Goal: Task Accomplishment & Management: Manage account settings

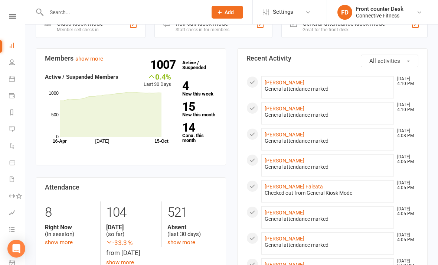
scroll to position [210, 0]
click at [62, 239] on link "show more" at bounding box center [59, 242] width 28 height 7
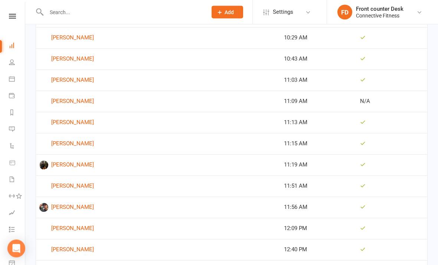
scroll to position [2629, 0]
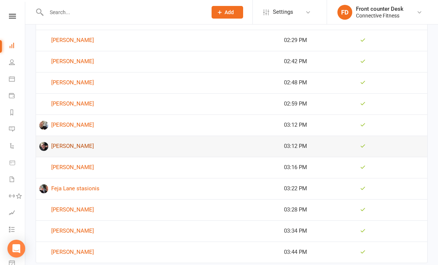
click at [73, 144] on link "[PERSON_NAME]" at bounding box center [158, 146] width 238 height 9
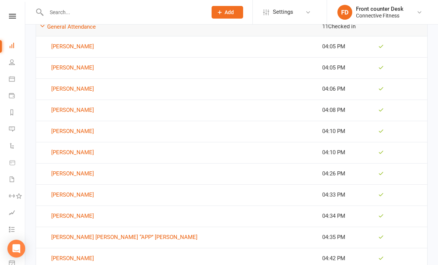
scroll to position [133, 0]
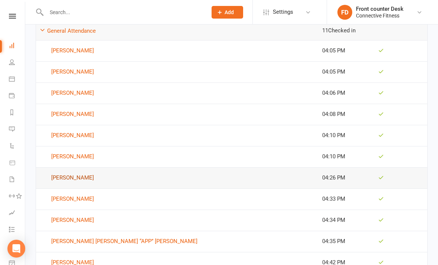
click at [82, 177] on link "[PERSON_NAME]" at bounding box center [177, 177] width 276 height 9
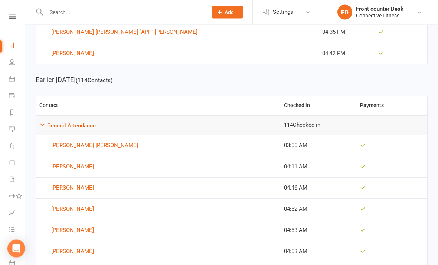
scroll to position [343, 0]
click at [80, 147] on link "[PERSON_NAME] [PERSON_NAME]" at bounding box center [158, 145] width 238 height 9
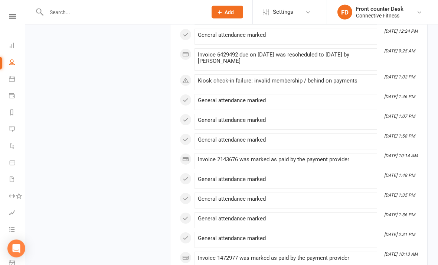
scroll to position [10895, 0]
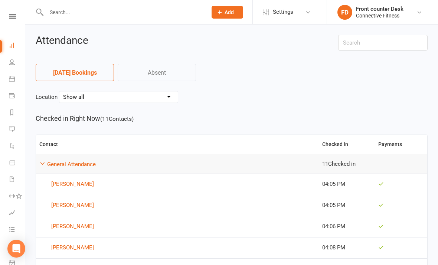
click at [8, 18] on link at bounding box center [12, 16] width 26 height 5
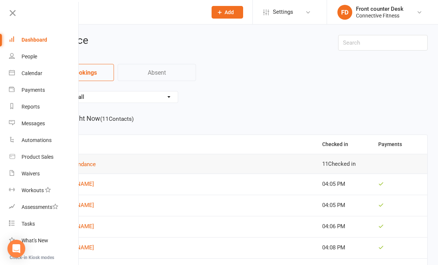
click at [59, 43] on link "Dashboard" at bounding box center [44, 40] width 70 height 17
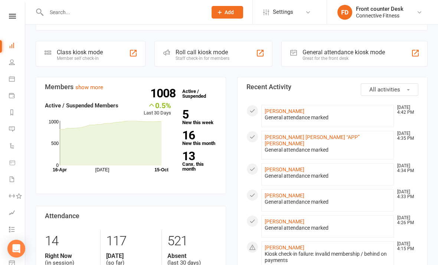
scroll to position [182, 0]
click at [194, 156] on link "13 Canx. this month" at bounding box center [199, 160] width 35 height 21
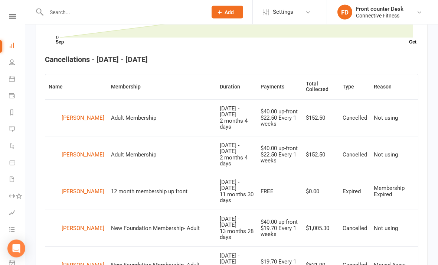
scroll to position [266, 0]
click at [100, 114] on div "[PERSON_NAME]" at bounding box center [83, 117] width 43 height 11
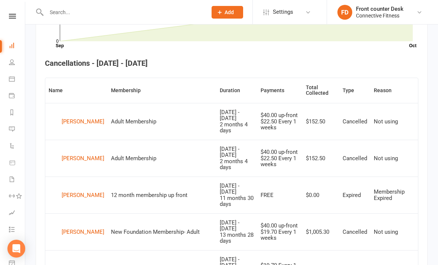
scroll to position [265, 0]
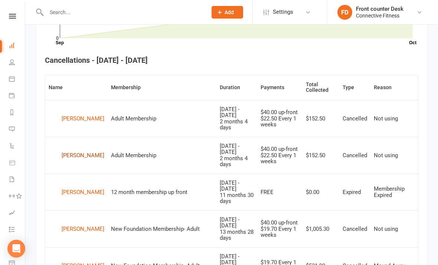
click at [88, 150] on div "[PERSON_NAME]" at bounding box center [83, 155] width 43 height 11
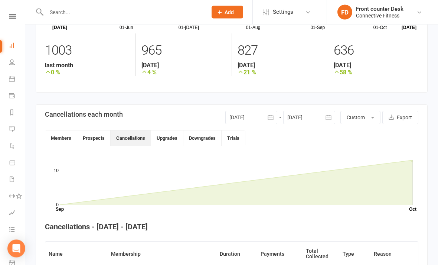
scroll to position [93, 0]
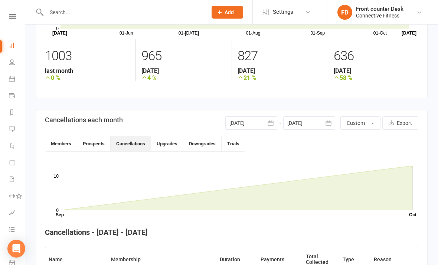
click at [16, 17] on link at bounding box center [12, 16] width 26 height 5
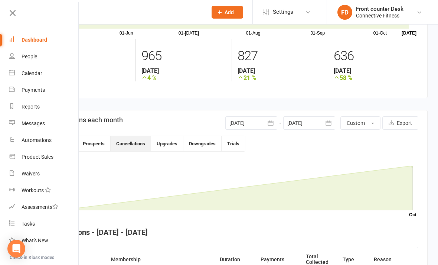
click at [39, 36] on link "Dashboard" at bounding box center [44, 40] width 70 height 17
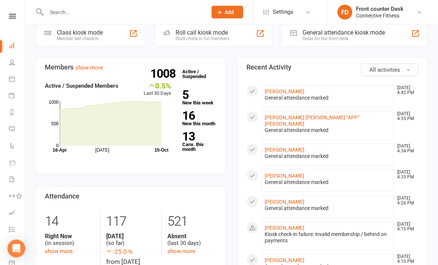
scroll to position [201, 0]
click at [194, 89] on strong "5" at bounding box center [198, 94] width 32 height 11
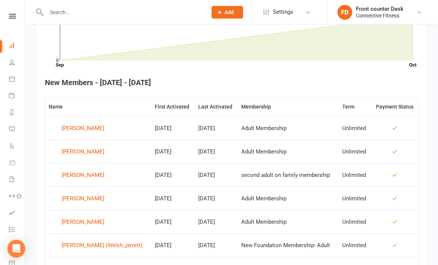
scroll to position [245, 0]
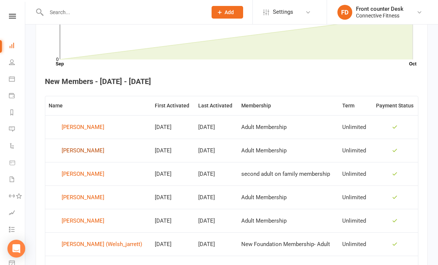
click at [88, 149] on div "[PERSON_NAME]" at bounding box center [83, 150] width 43 height 11
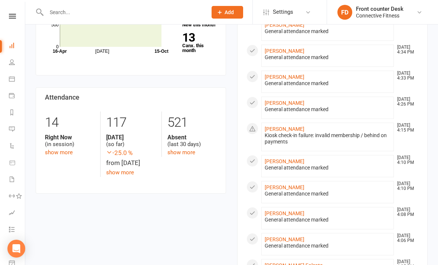
scroll to position [305, 0]
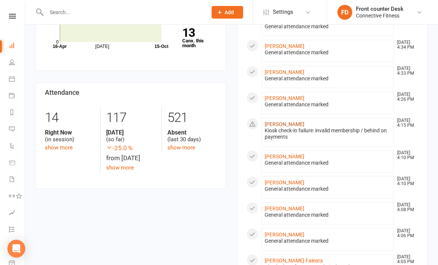
click at [282, 121] on link "[PERSON_NAME]" at bounding box center [285, 124] width 40 height 6
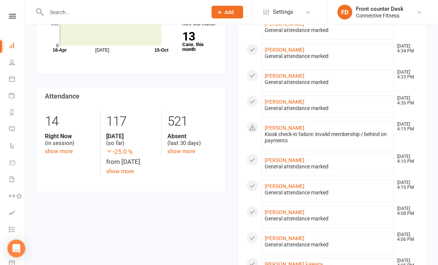
scroll to position [301, 0]
click at [50, 134] on div "Right Now (in session)" at bounding box center [70, 140] width 50 height 14
click at [52, 136] on div "Right Now (in session)" at bounding box center [70, 140] width 50 height 14
click at [53, 148] on link "show more" at bounding box center [59, 151] width 28 height 7
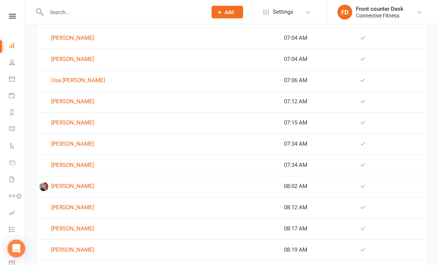
scroll to position [1323, 0]
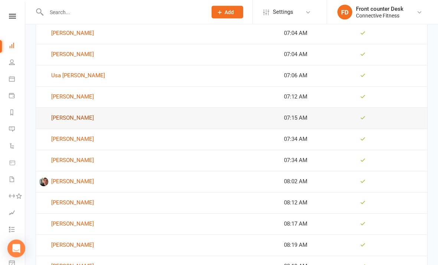
click at [70, 116] on link "[PERSON_NAME]" at bounding box center [158, 118] width 238 height 9
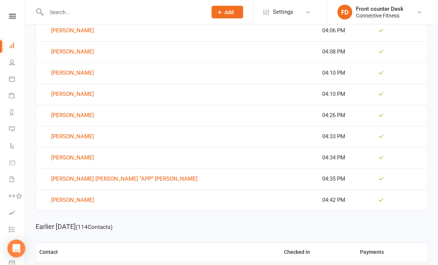
scroll to position [196, 0]
click at [72, 97] on link "[PERSON_NAME]" at bounding box center [177, 94] width 276 height 9
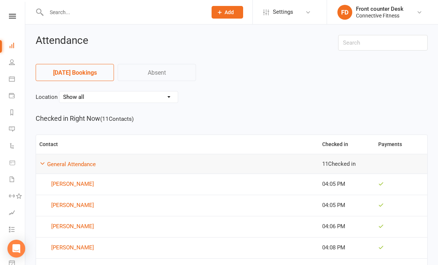
click at [16, 14] on link at bounding box center [12, 16] width 26 height 5
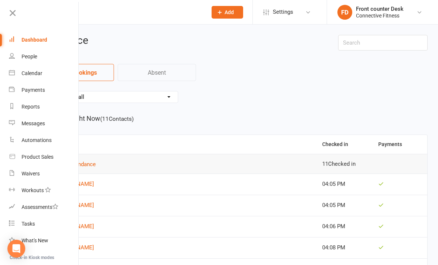
click at [32, 43] on link "Dashboard" at bounding box center [44, 40] width 70 height 17
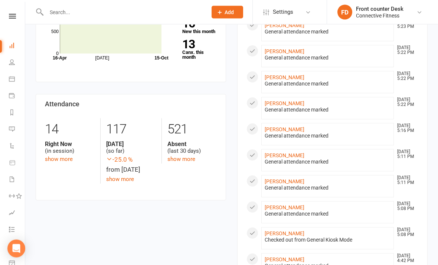
scroll to position [286, 0]
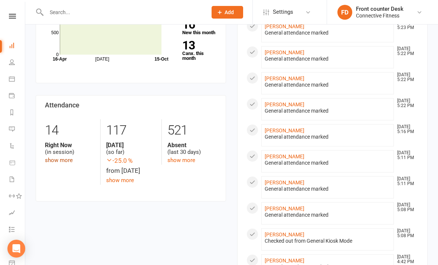
click at [56, 159] on link "show more" at bounding box center [59, 160] width 28 height 7
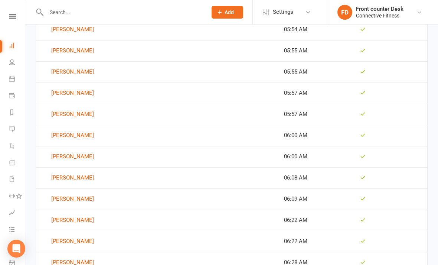
scroll to position [1055, 0]
